Goal: Find specific page/section: Find specific page/section

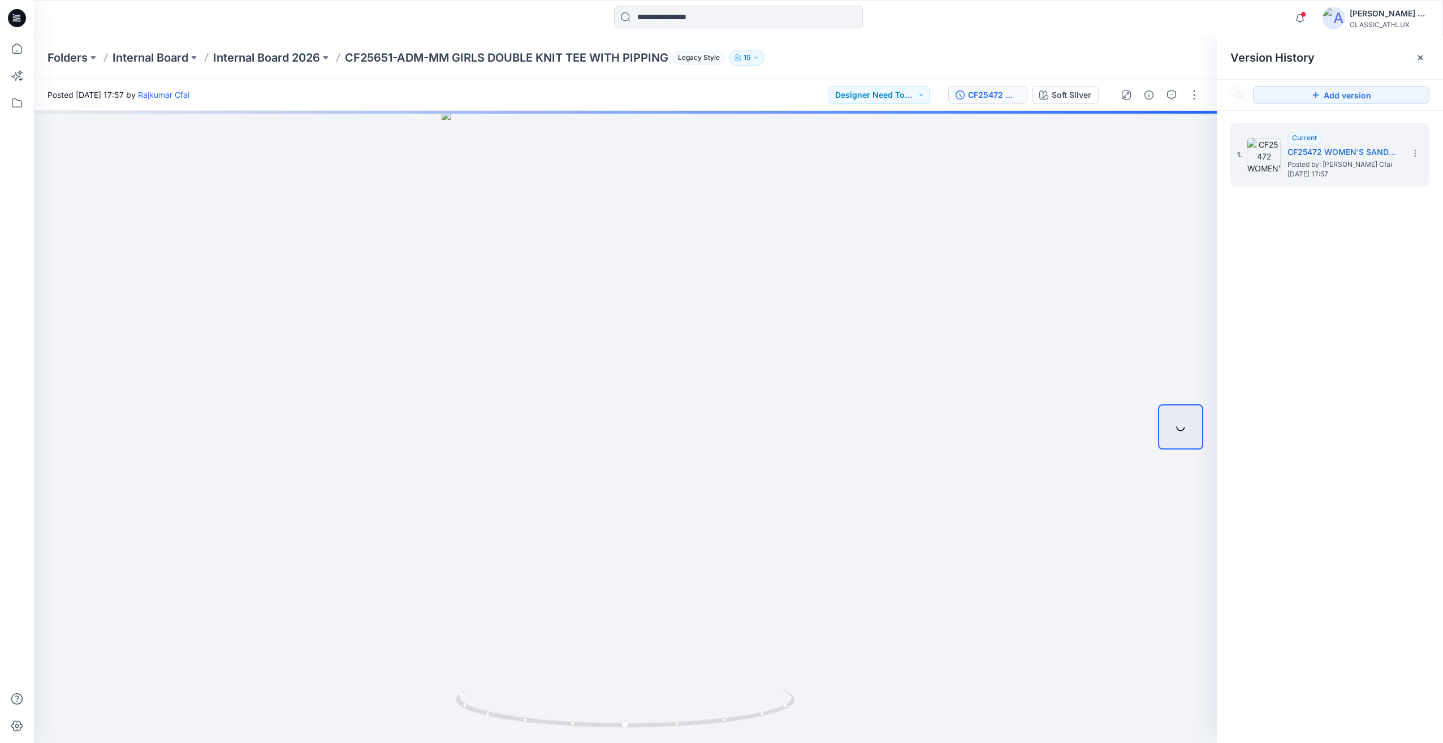
scroll to position [608, 0]
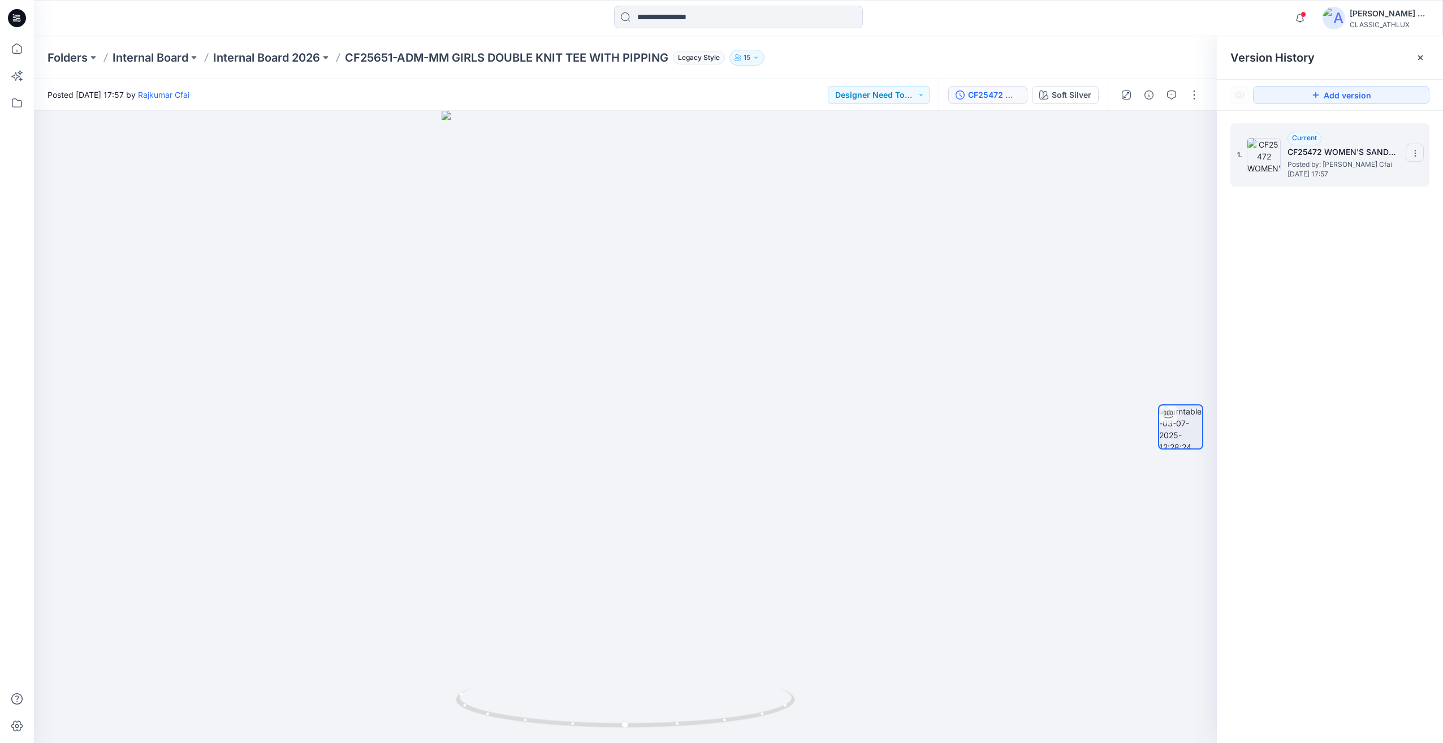
click at [1418, 153] on icon at bounding box center [1414, 153] width 9 height 9
click at [1366, 360] on div "1. Current CF25472 WOMEN'S SANDWASH CREW WITH PIPING- OPTION 4 Posted by: [PERS…" at bounding box center [1329, 435] width 226 height 648
click at [696, 347] on div at bounding box center [625, 427] width 1183 height 632
click at [1011, 96] on div "CF25472 WOMEN'S SANDWASH CREW WITH PIPING- OPTION 4" at bounding box center [994, 95] width 52 height 12
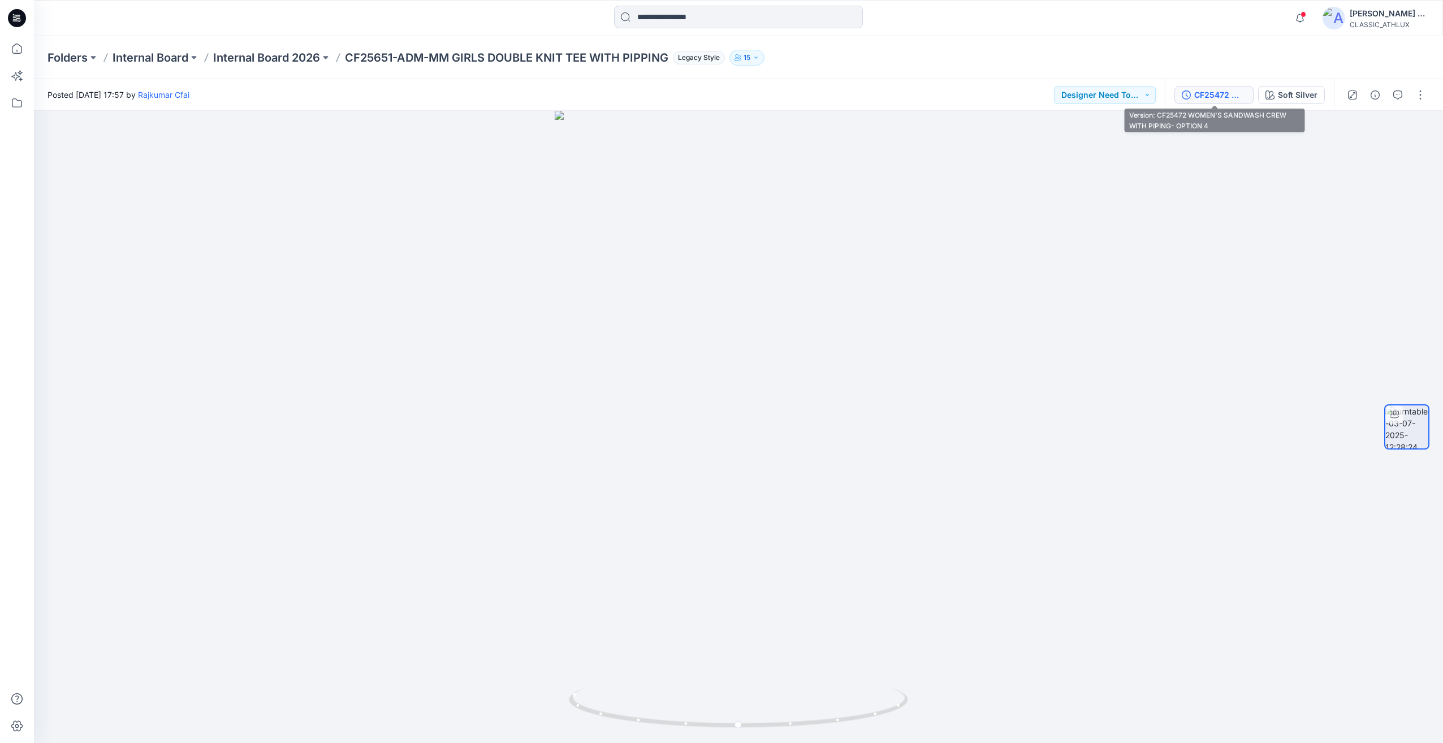
click at [1210, 94] on div "CF25472 WOMEN'S SANDWASH CREW WITH PIPING- OPTION 4" at bounding box center [1220, 95] width 52 height 12
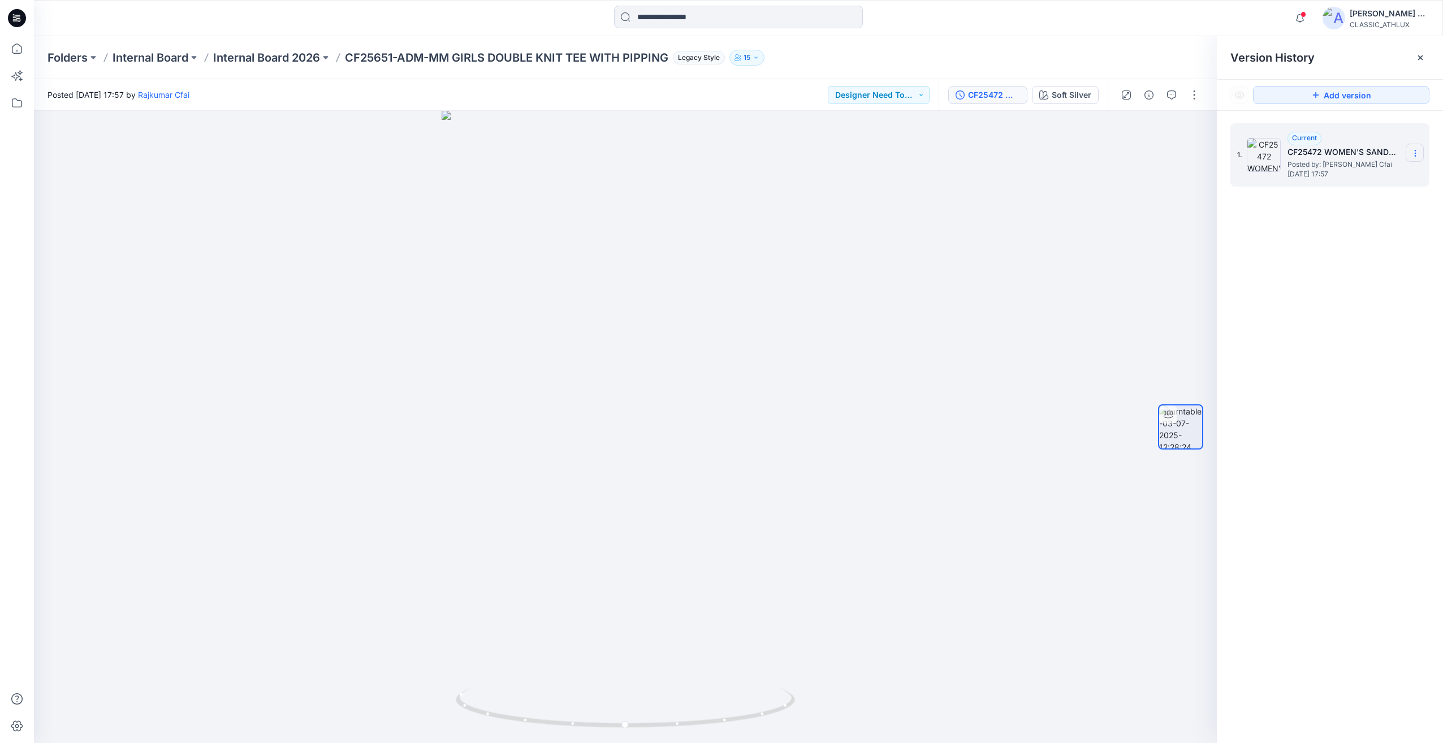
click at [1412, 151] on icon at bounding box center [1414, 153] width 9 height 9
click at [1320, 421] on div "1. Current CF25472 WOMEN'S SANDWASH CREW WITH PIPING- OPTION 4 Posted by: [PERS…" at bounding box center [1329, 435] width 226 height 648
click at [280, 58] on p "Internal Board 2026" at bounding box center [266, 58] width 107 height 16
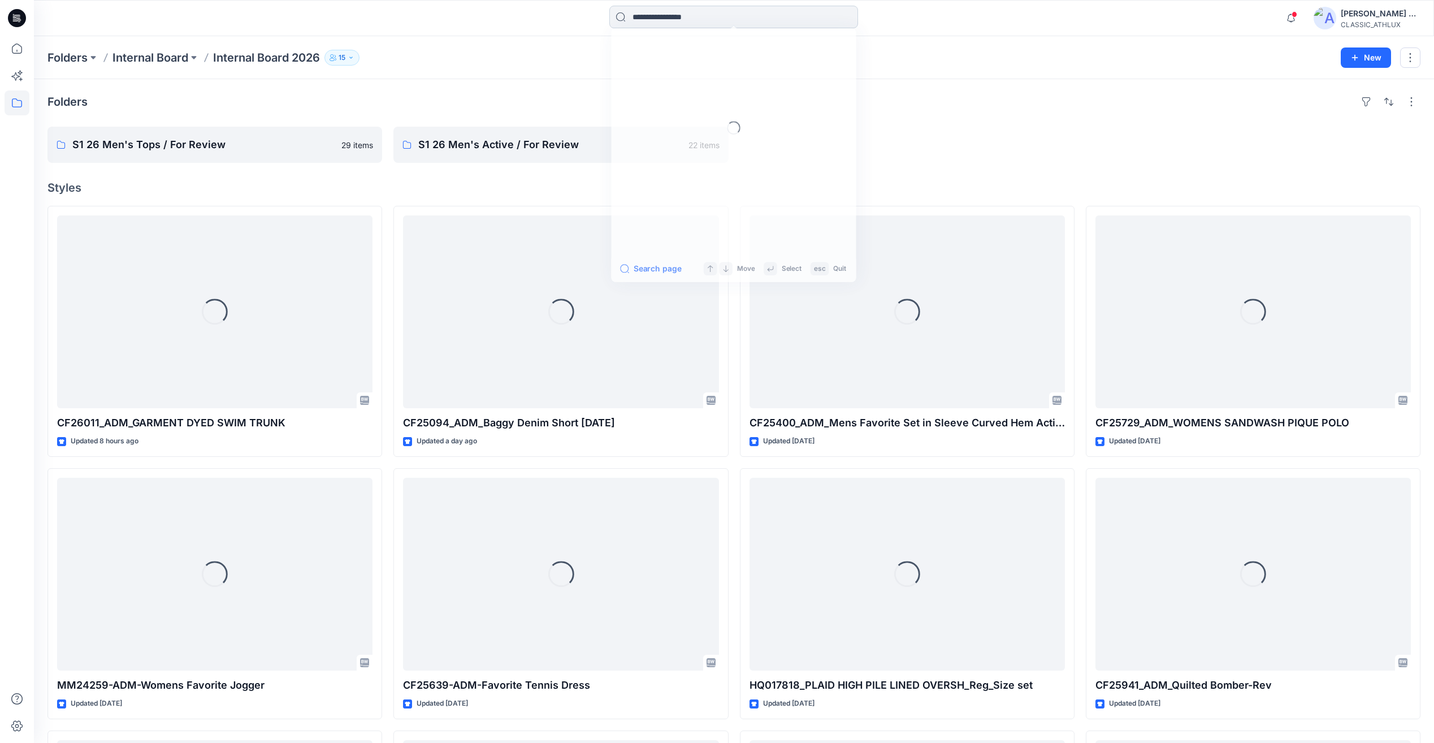
click at [681, 15] on input at bounding box center [733, 17] width 249 height 23
click at [660, 18] on input at bounding box center [733, 17] width 249 height 23
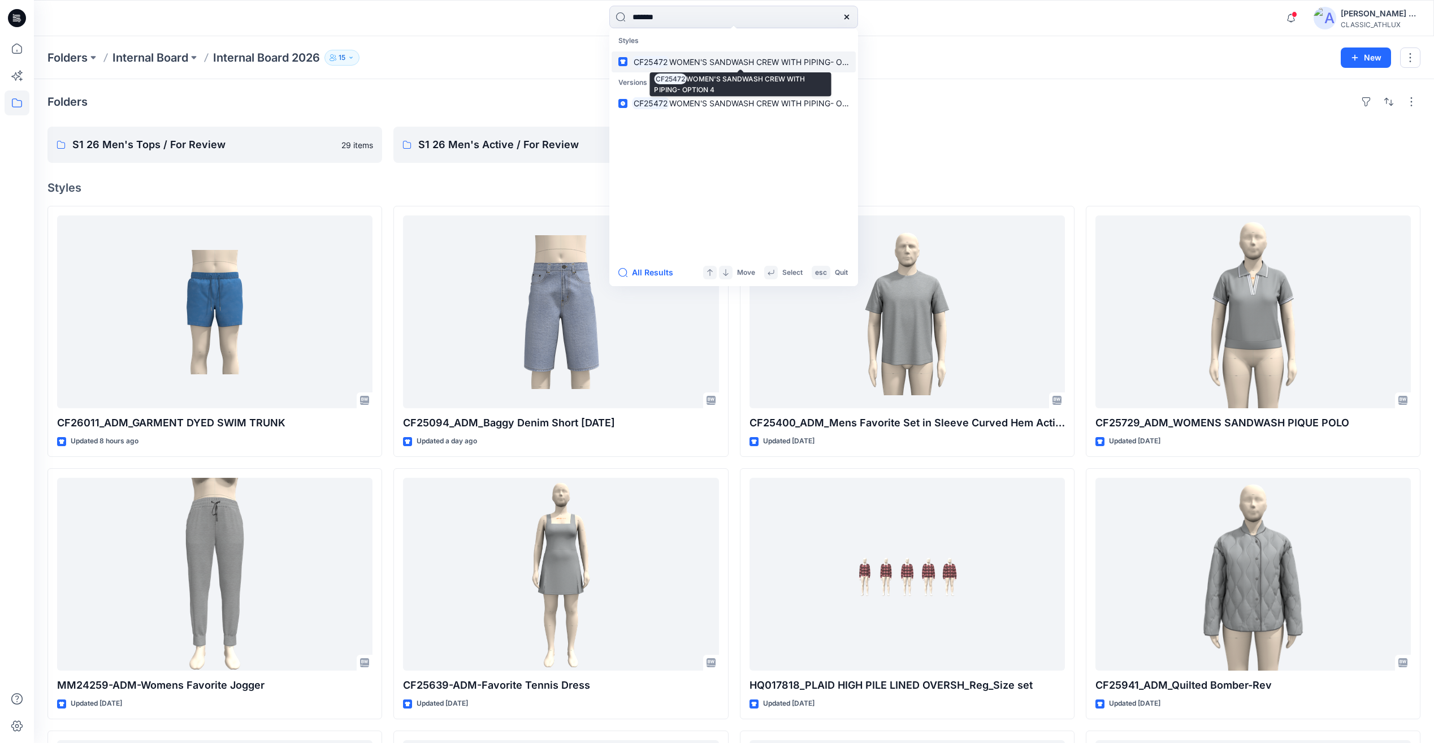
type input "*******"
click at [713, 67] on p "CF25472 WOMEN'S SANDWASH CREW WITH PIPING- OPTION 4" at bounding box center [740, 62] width 217 height 12
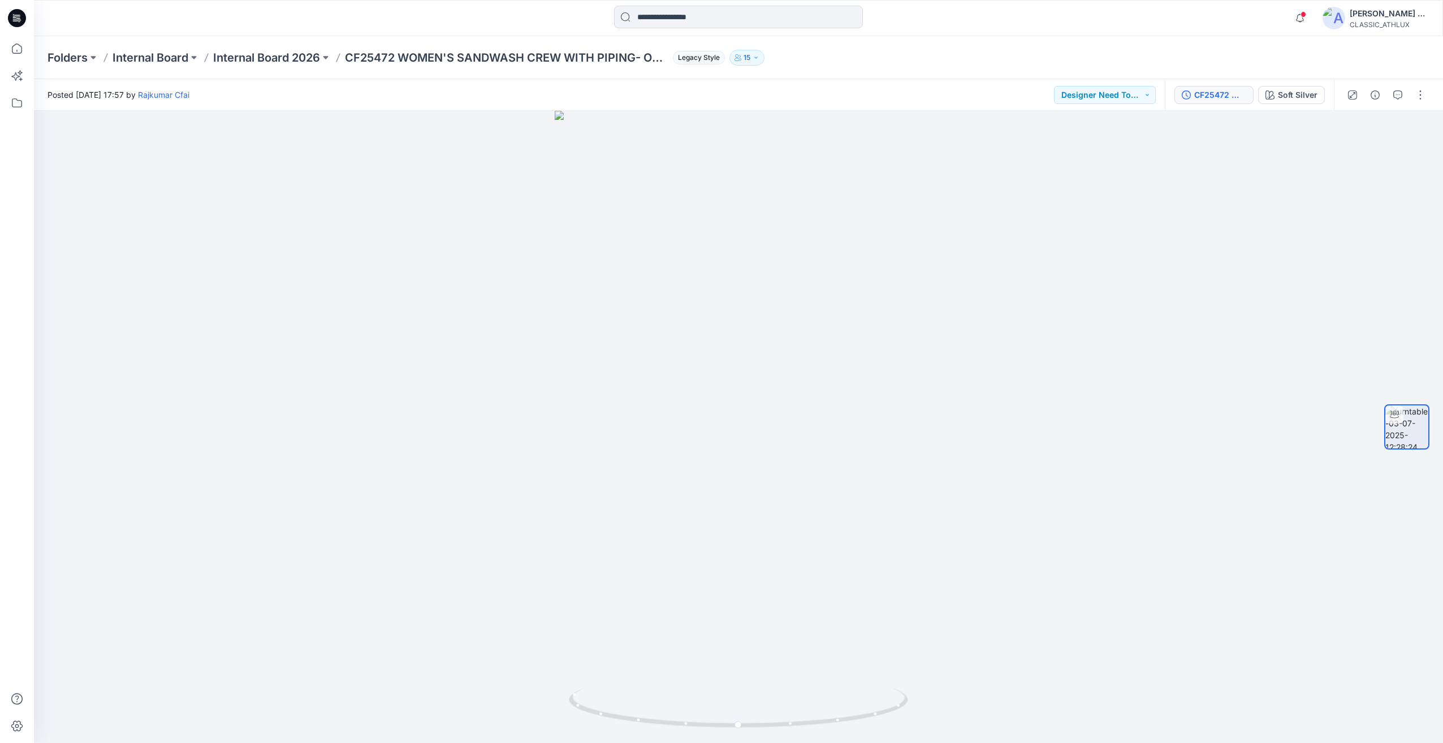
click at [1217, 102] on button "CF25472 WOMEN'S SANDWASH CREW WITH PIPING- OPTION 4" at bounding box center [1213, 95] width 79 height 18
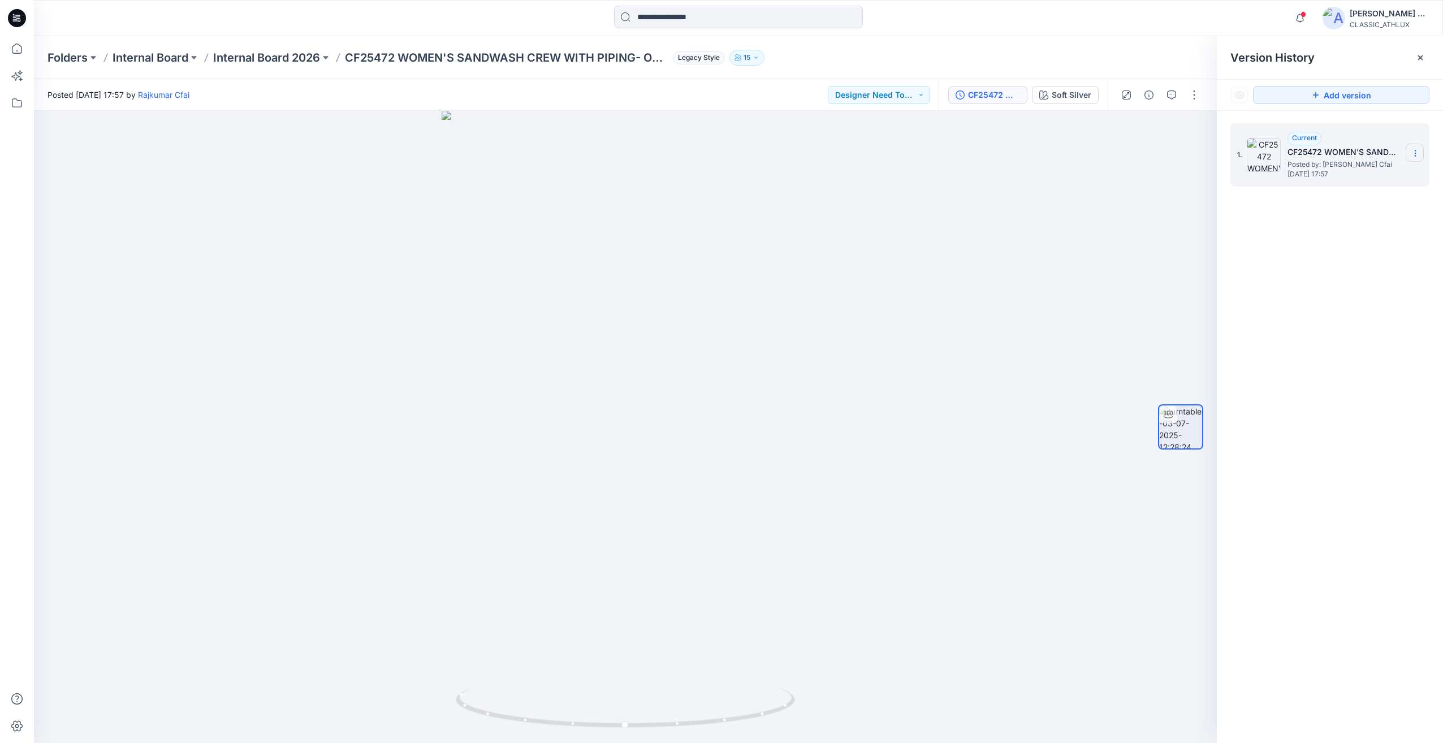
click at [1414, 150] on icon at bounding box center [1414, 153] width 9 height 9
click at [862, 292] on div at bounding box center [625, 427] width 1183 height 632
click at [1412, 152] on icon at bounding box center [1414, 153] width 9 height 9
